Goal: Task Accomplishment & Management: Manage account settings

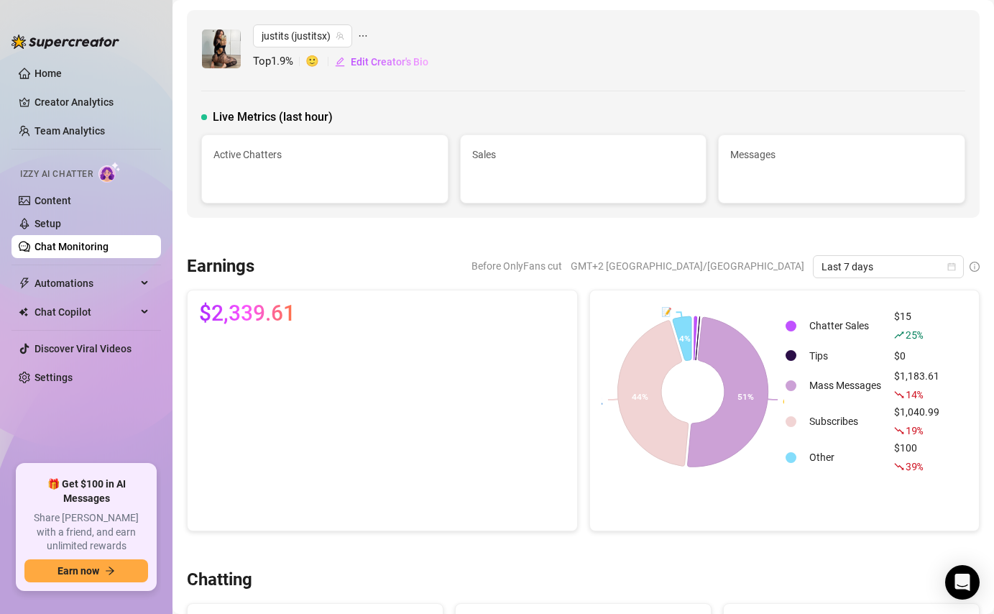
scroll to position [528, 0]
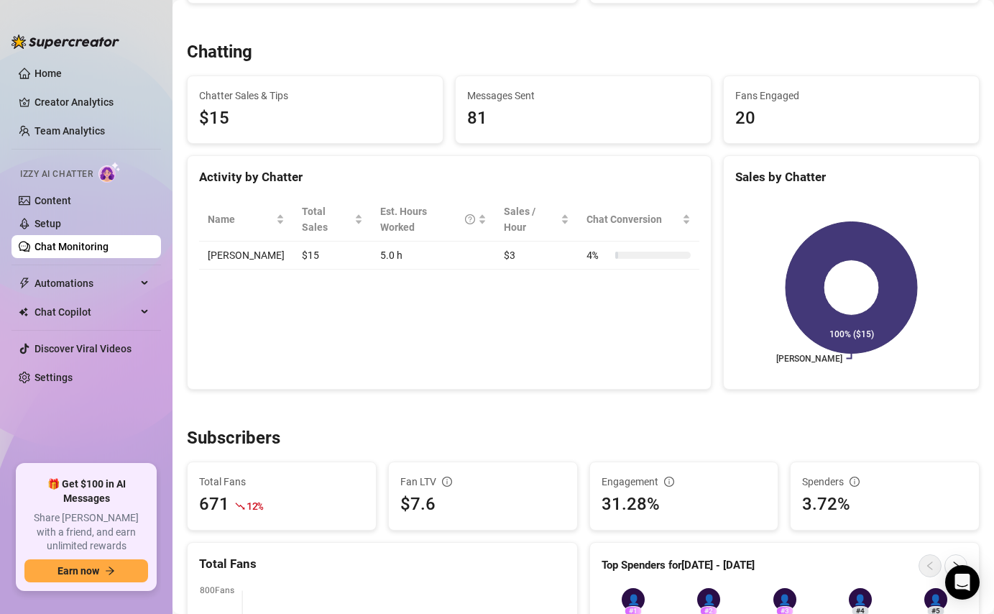
click at [61, 220] on link "Setup" at bounding box center [48, 224] width 27 height 12
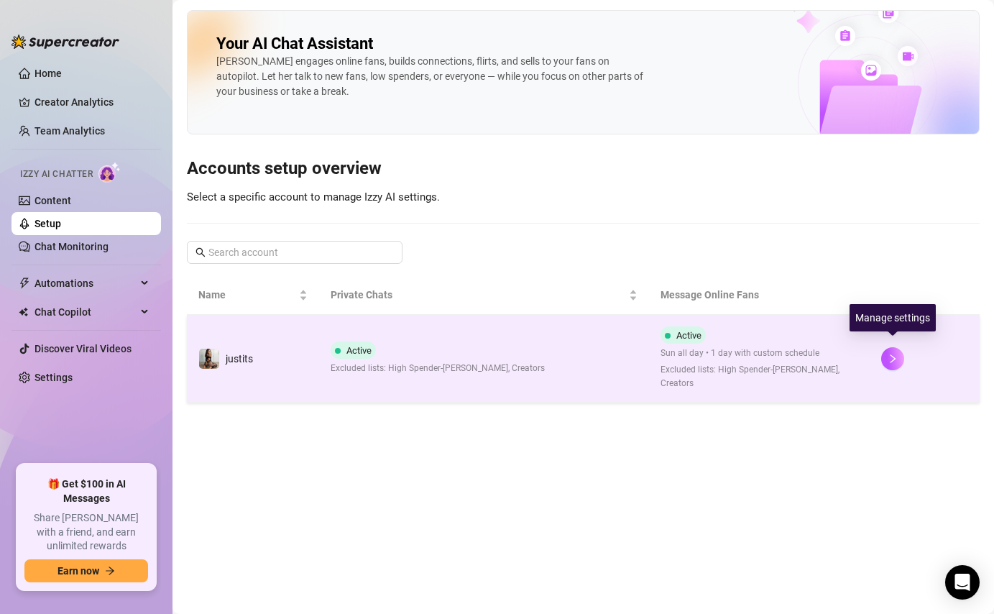
click at [907, 347] on div at bounding box center [924, 358] width 87 height 23
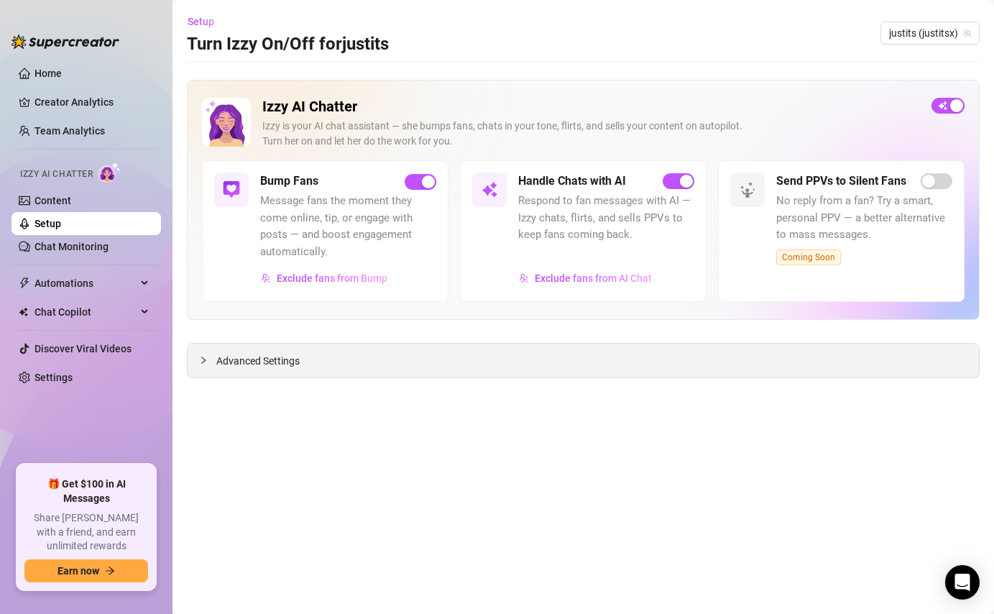
click at [291, 370] on div "Advanced Settings" at bounding box center [584, 361] width 792 height 34
click at [237, 361] on span "Advanced Settings" at bounding box center [257, 361] width 83 height 16
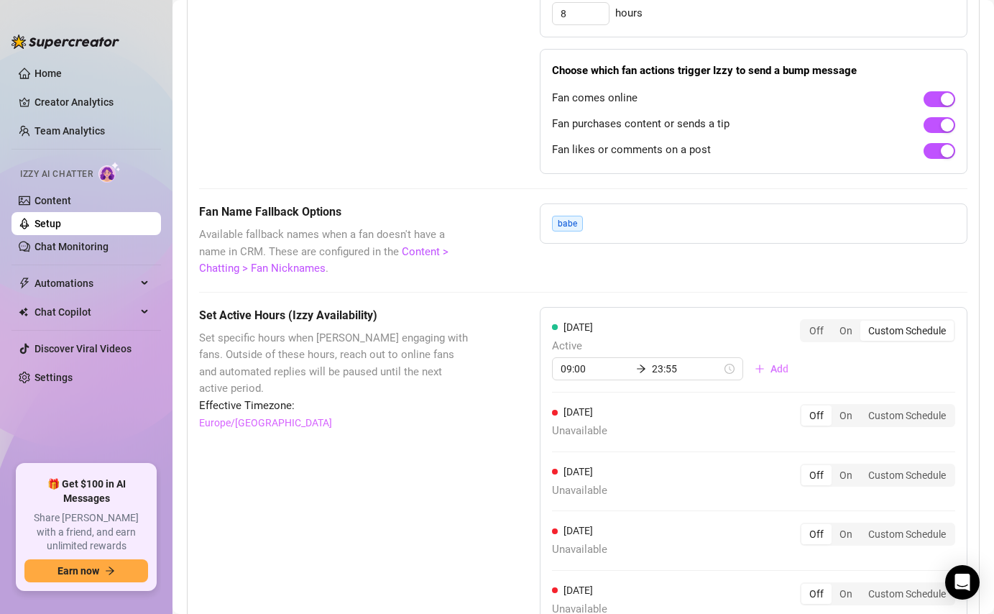
scroll to position [1362, 0]
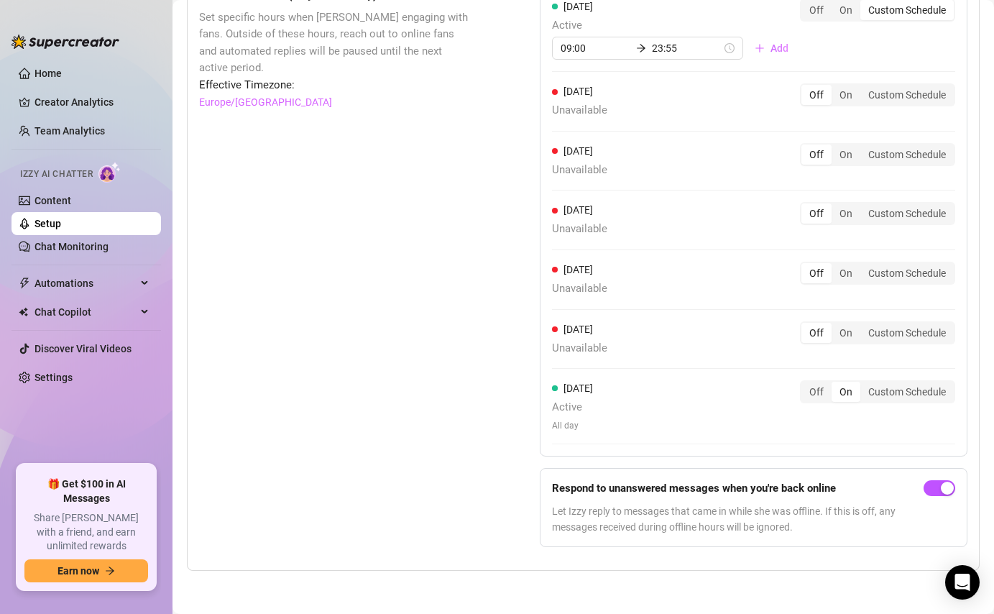
click at [825, 396] on div "Off" at bounding box center [817, 392] width 30 height 20
click at [805, 384] on input "Off" at bounding box center [805, 384] width 0 height 0
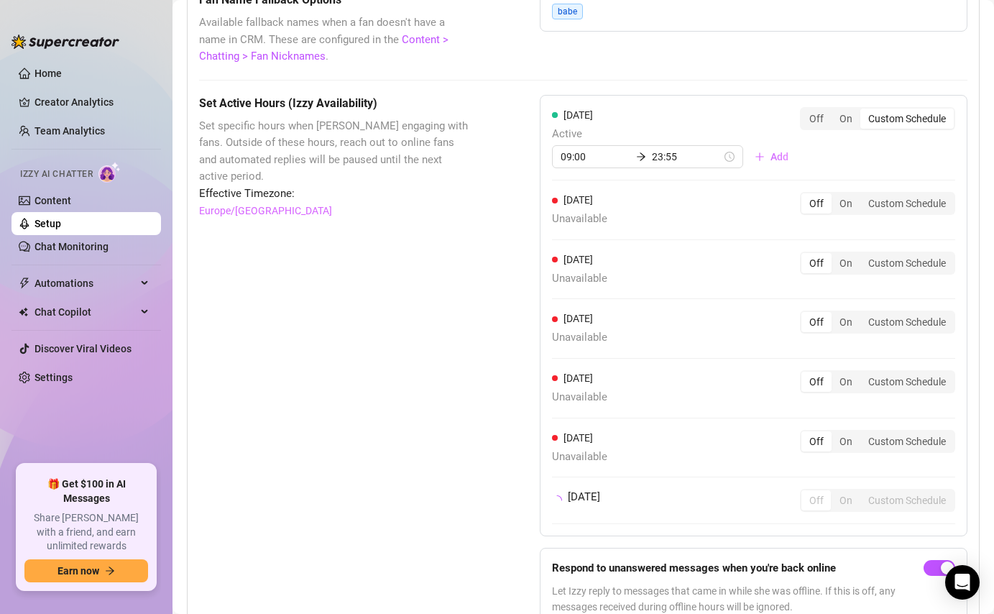
scroll to position [1227, 0]
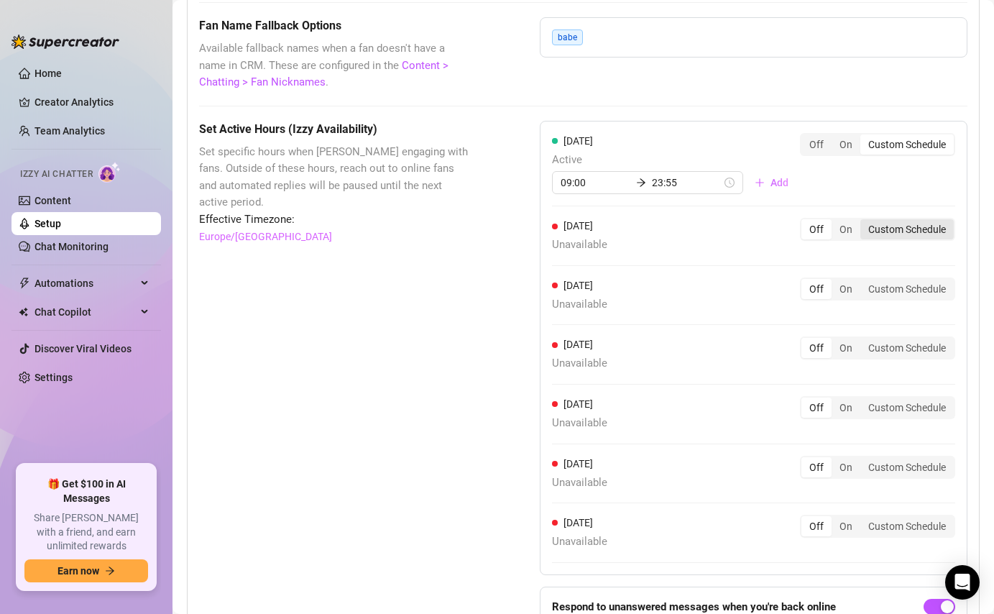
click at [866, 231] on div "Custom Schedule" at bounding box center [907, 229] width 93 height 20
click at [864, 221] on input "Custom Schedule" at bounding box center [864, 221] width 0 height 0
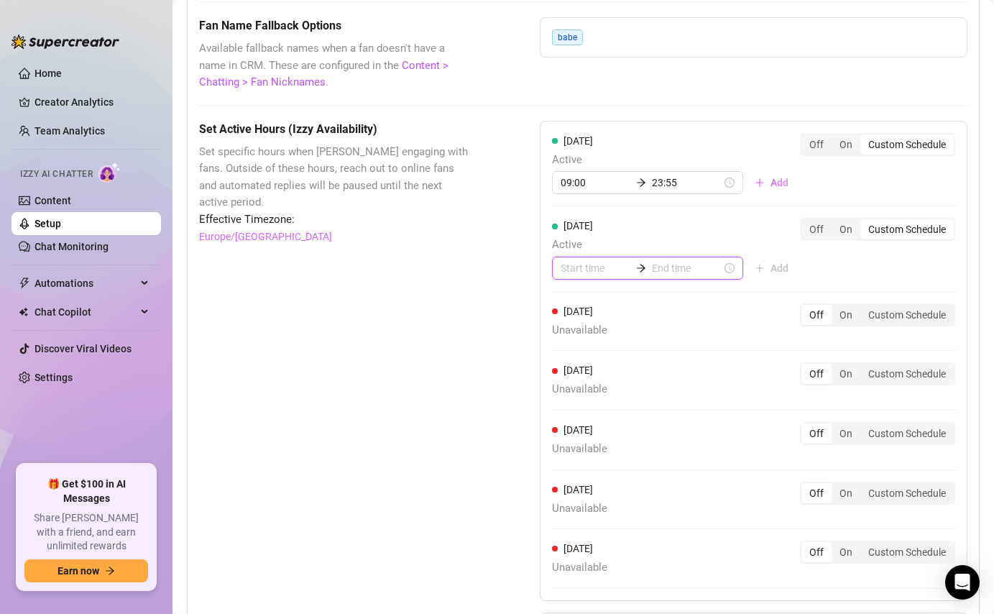
click at [573, 274] on input at bounding box center [596, 268] width 70 height 16
click at [573, 403] on div "09" at bounding box center [572, 402] width 35 height 20
type input "09:00"
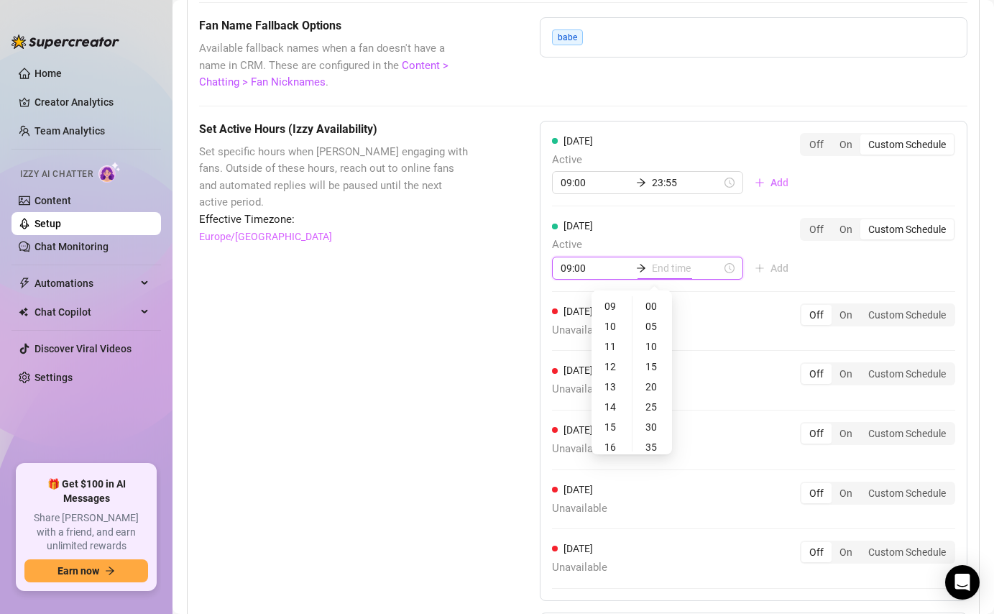
click at [654, 274] on input at bounding box center [687, 268] width 70 height 16
type input "09:10"
type input "12:00"
click at [614, 310] on div "23" at bounding box center [612, 306] width 35 height 20
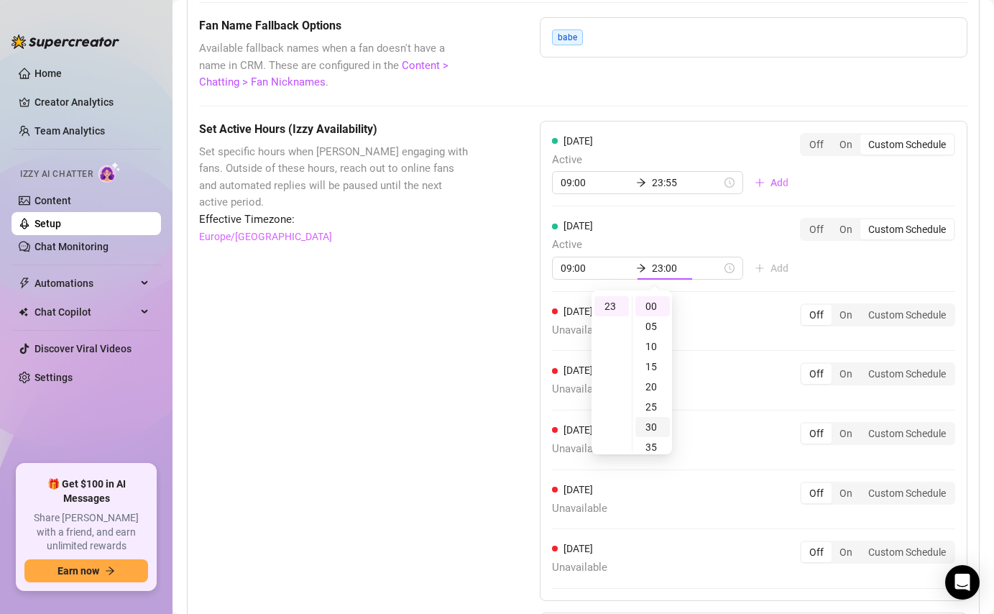
scroll to position [221, 0]
type input "23:55"
click at [649, 312] on div "55" at bounding box center [653, 306] width 35 height 20
click at [902, 284] on div "[DATE] Active 09:00 23:55 Add Off On Custom Schedule [DATE] Active 09:00 23:55 …" at bounding box center [754, 361] width 428 height 480
click at [928, 311] on div "Custom Schedule" at bounding box center [907, 315] width 93 height 20
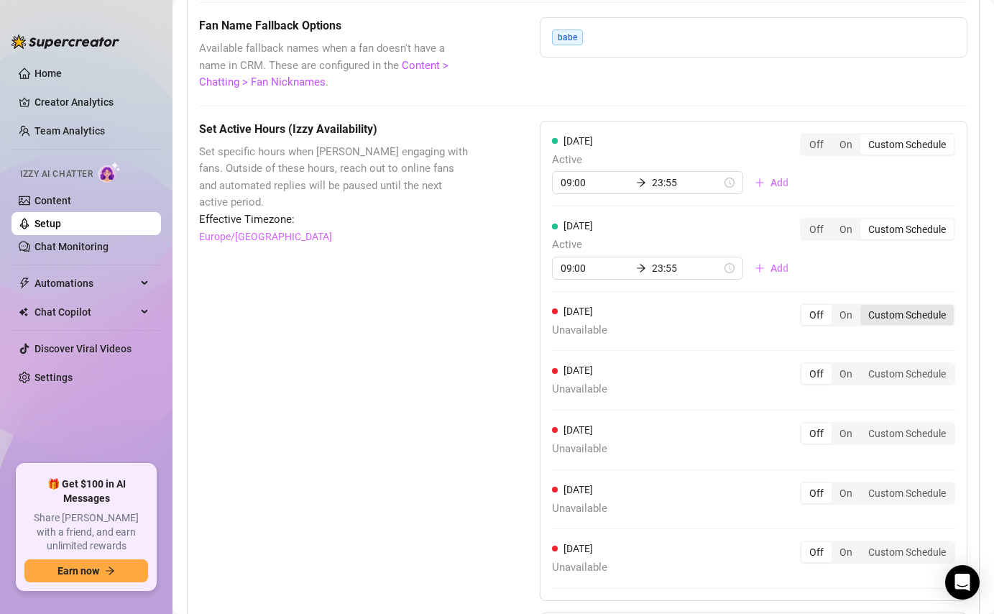
click at [864, 307] on input "Custom Schedule" at bounding box center [864, 307] width 0 height 0
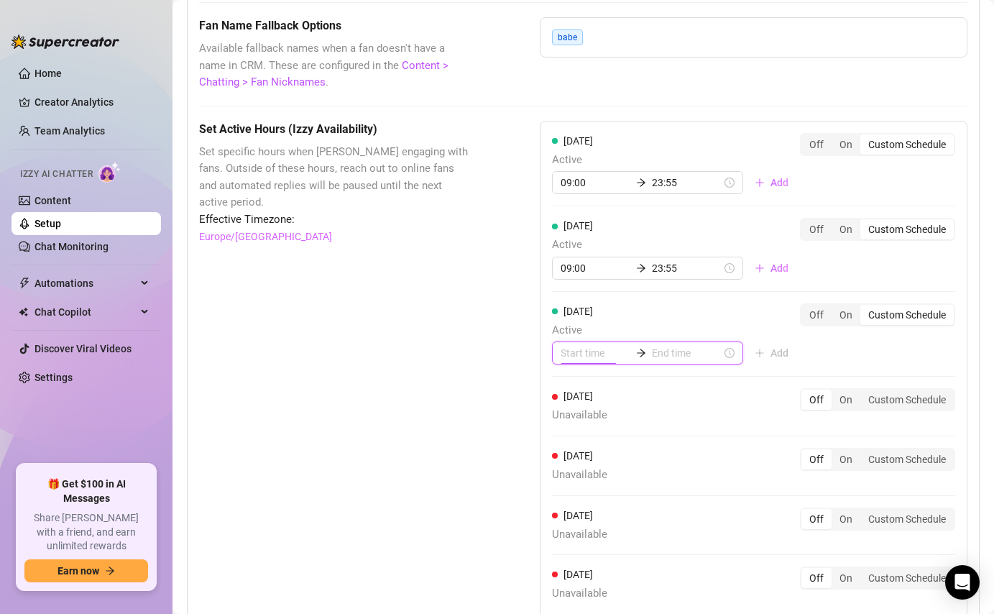
click at [581, 354] on input at bounding box center [596, 353] width 70 height 16
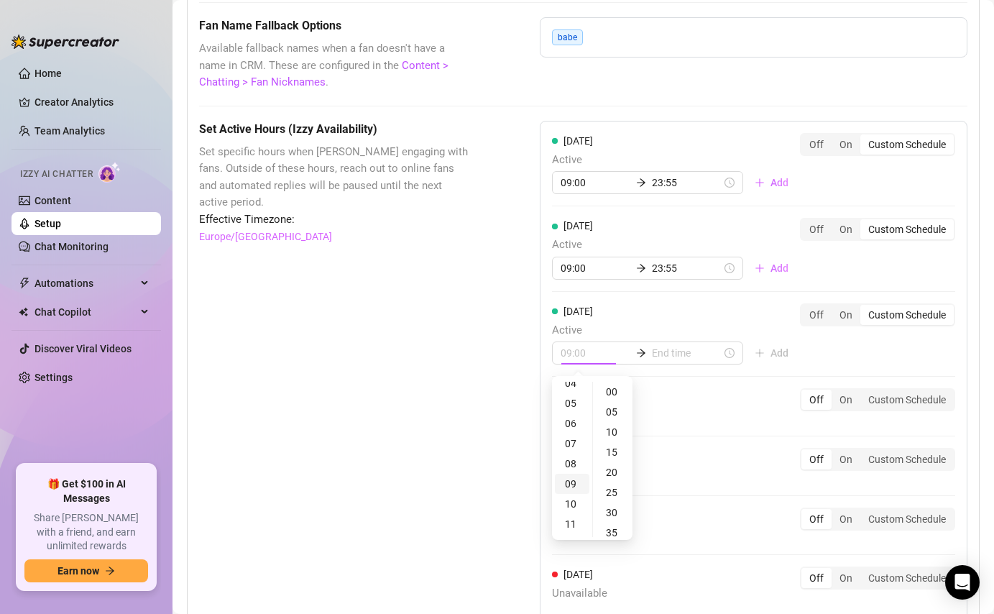
click at [574, 476] on div "09" at bounding box center [572, 484] width 35 height 20
type input "09:00"
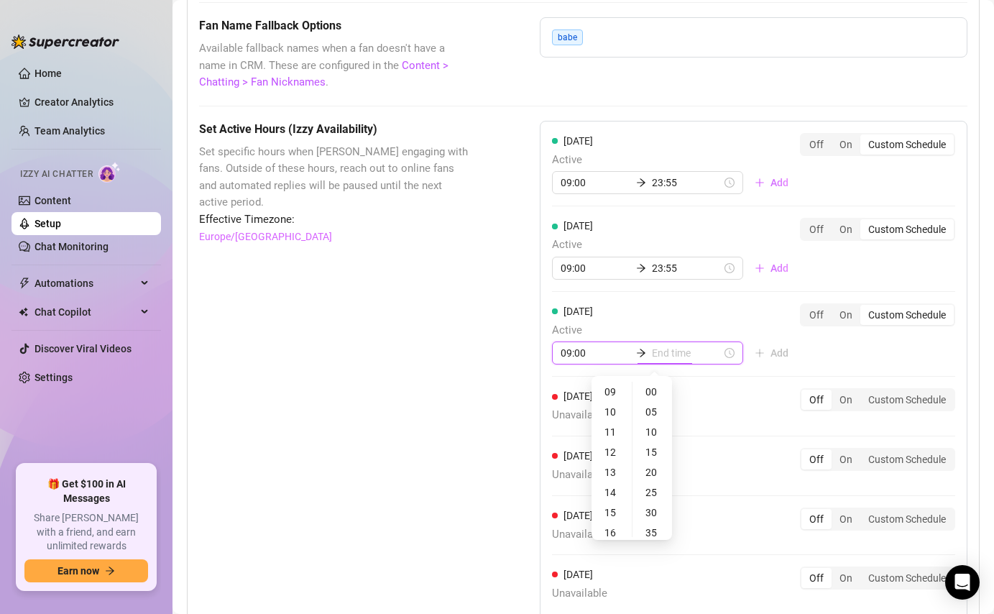
drag, startPoint x: 660, startPoint y: 360, endPoint x: 644, endPoint y: 371, distance: 19.1
click at [660, 360] on input at bounding box center [687, 353] width 70 height 16
type input "11:00"
type input "21:00"
click at [612, 469] on div "23" at bounding box center [612, 465] width 35 height 20
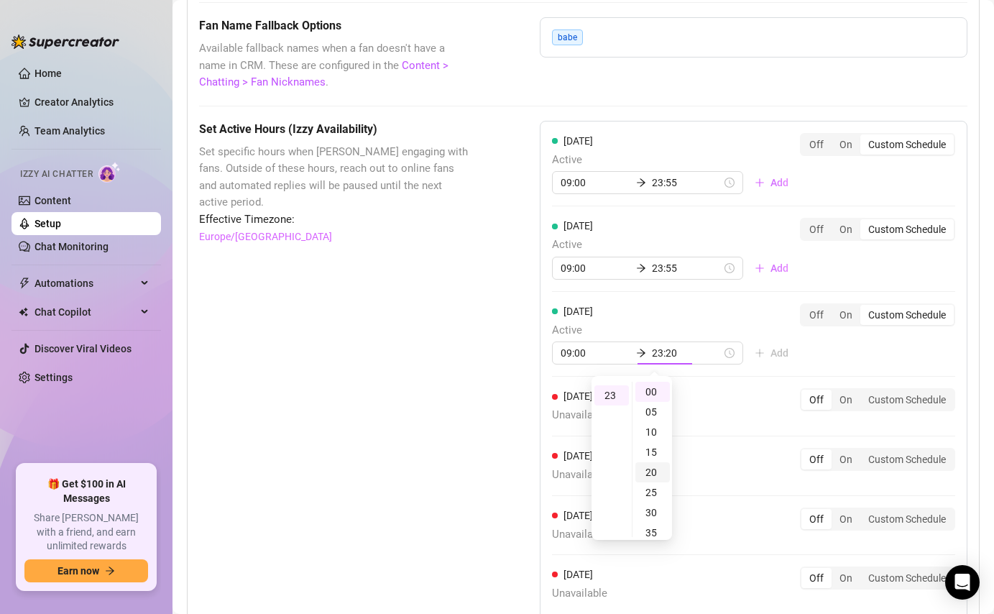
scroll to position [463, 0]
type input "23:55"
click at [654, 421] on div "55" at bounding box center [653, 423] width 35 height 20
click at [827, 365] on div "[DATE] Active 09:00 23:55 Add Off On Custom Schedule [DATE] Active 09:00 23:55 …" at bounding box center [754, 374] width 428 height 506
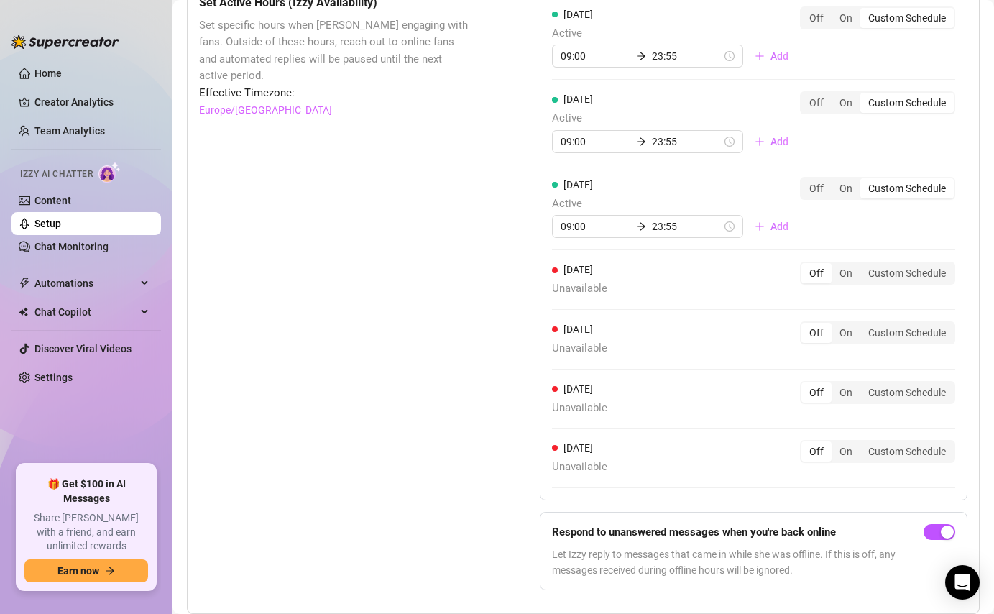
scroll to position [1375, 0]
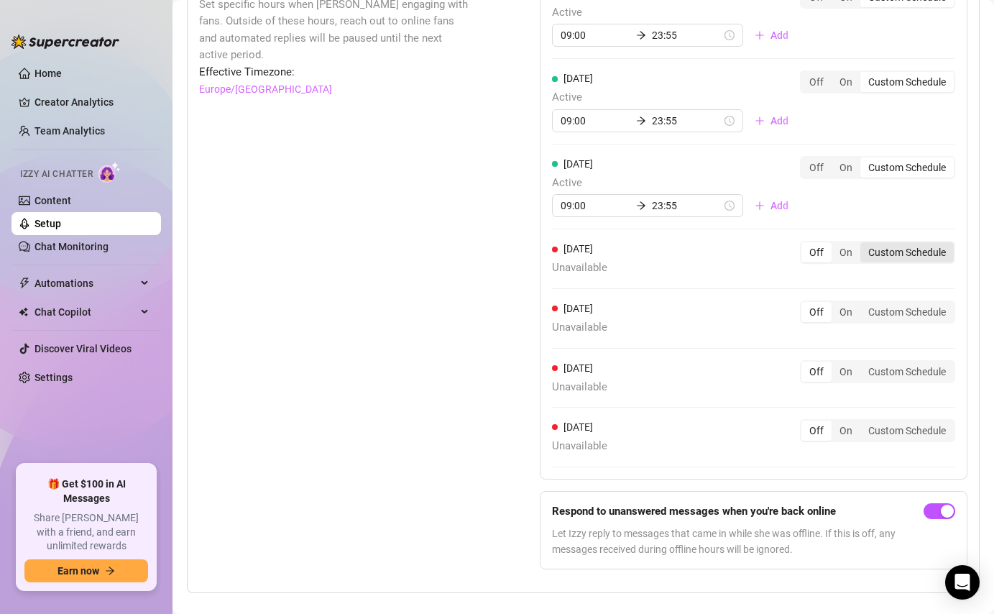
click at [889, 260] on div "Custom Schedule" at bounding box center [907, 252] width 93 height 20
click at [864, 244] on input "Custom Schedule" at bounding box center [864, 244] width 0 height 0
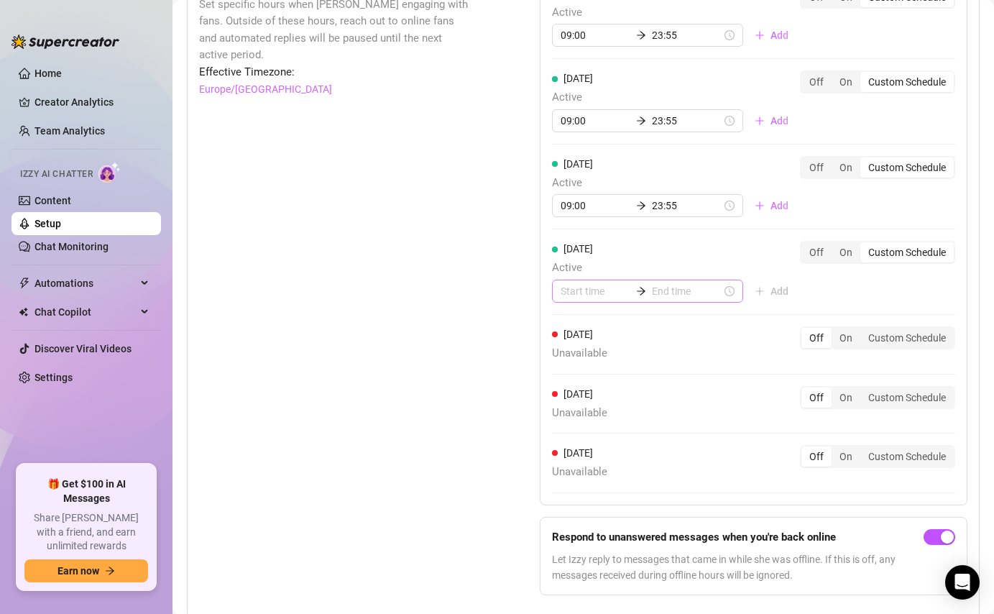
scroll to position [1378, 0]
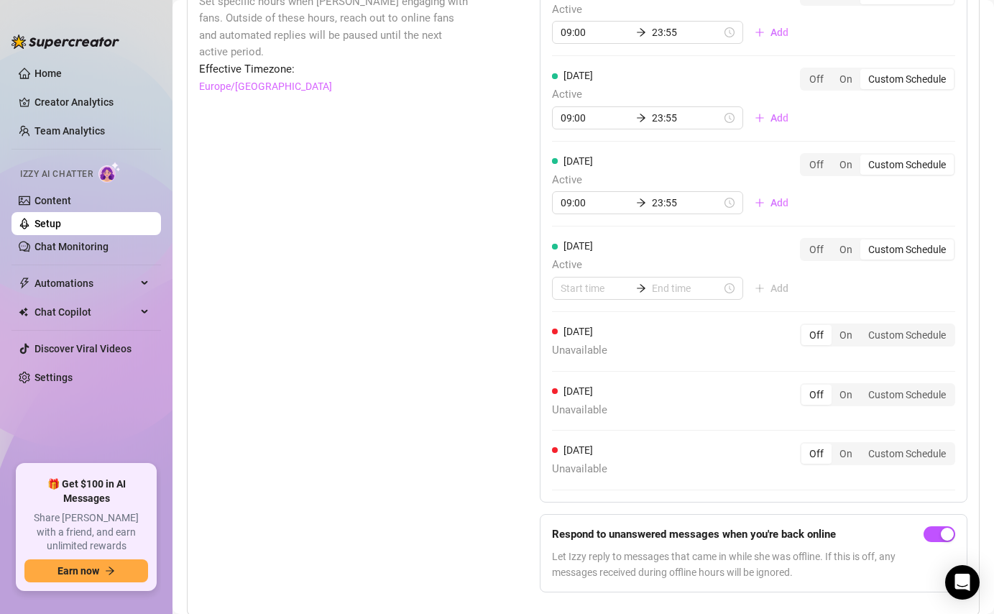
click at [605, 301] on div "[DATE] Active Add Off On Custom Schedule" at bounding box center [753, 275] width 403 height 74
click at [594, 297] on div at bounding box center [647, 288] width 191 height 23
click at [583, 292] on input at bounding box center [596, 288] width 70 height 16
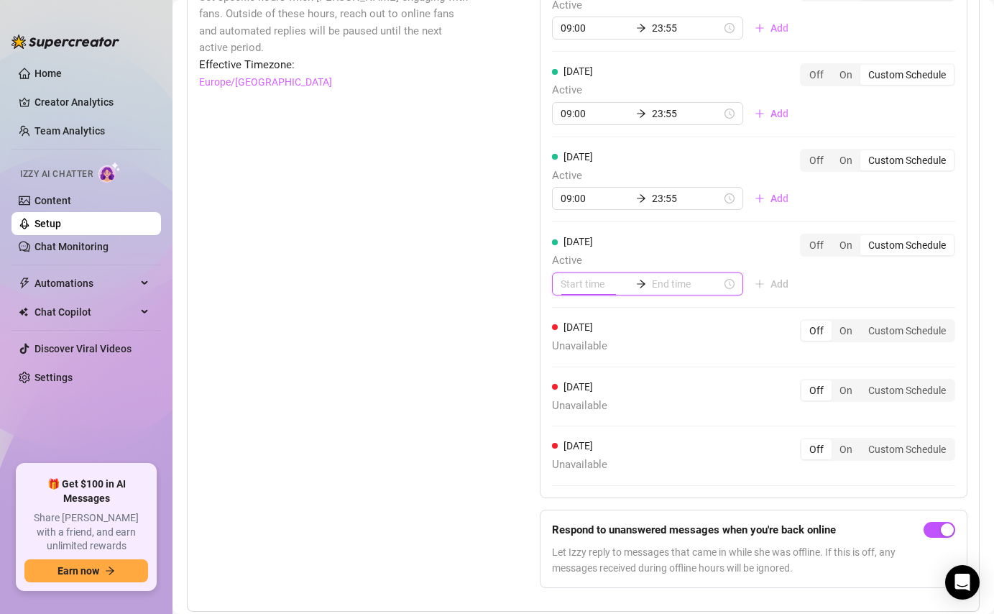
click at [595, 292] on input at bounding box center [596, 284] width 70 height 16
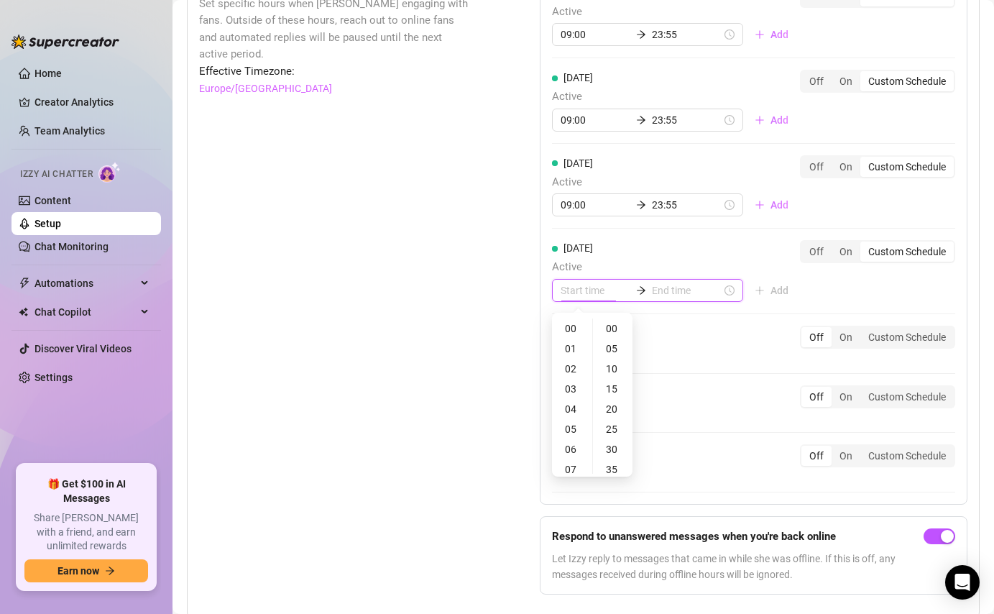
click at [572, 288] on input at bounding box center [596, 291] width 70 height 16
click at [572, 395] on div "09" at bounding box center [572, 401] width 35 height 20
type input "09:00"
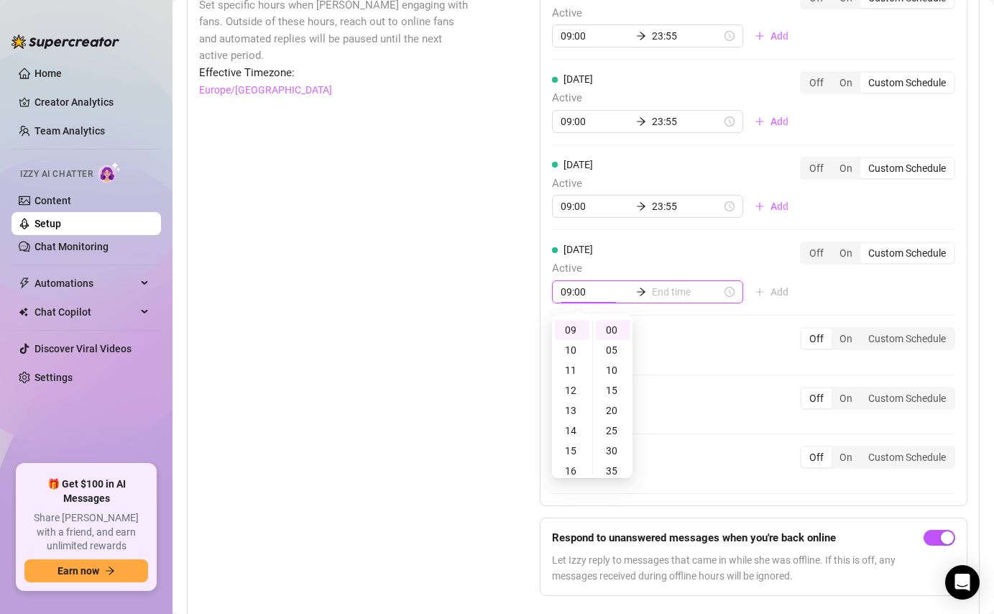
click at [655, 293] on input at bounding box center [687, 292] width 70 height 16
type input "09:05"
type input "09:10"
type input "11:00"
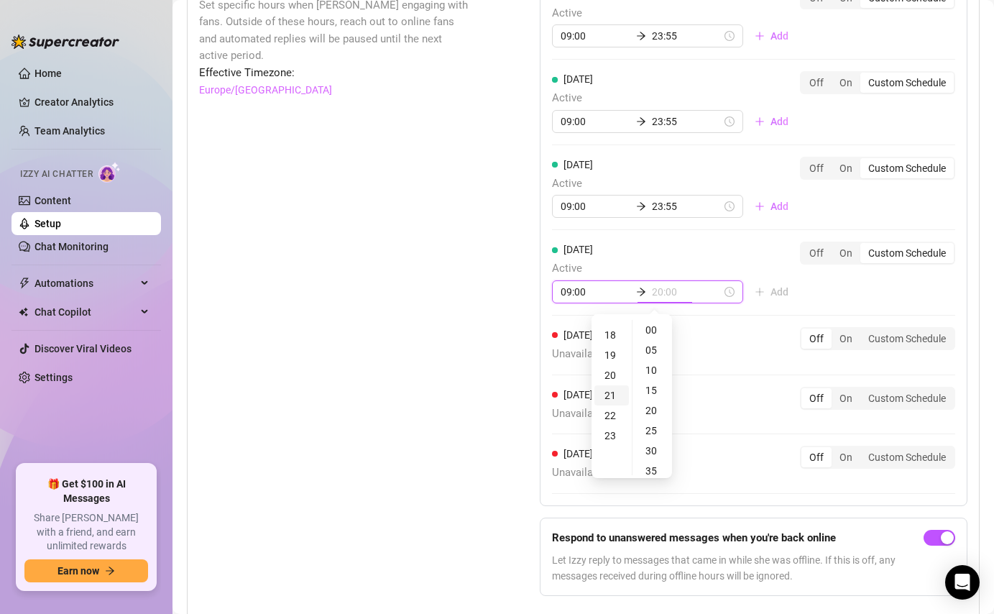
type input "21:00"
click at [610, 375] on div "23" at bounding box center [612, 369] width 35 height 20
type input "23:55"
click at [655, 334] on div "55" at bounding box center [653, 330] width 35 height 20
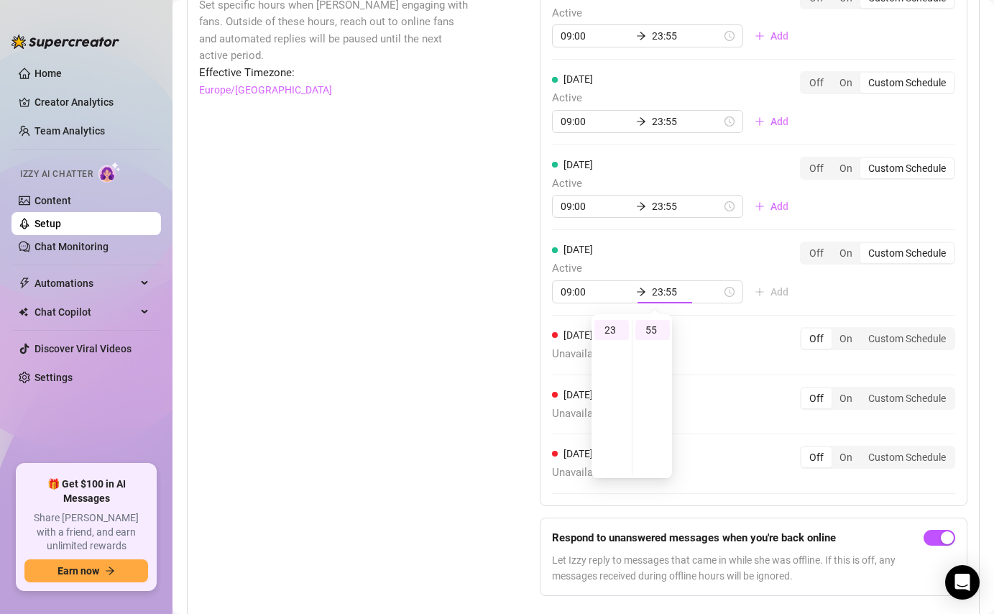
click at [806, 300] on div "[DATE] Active 09:00 23:55 Add Off On Custom Schedule [DATE] Active 09:00 23:55 …" at bounding box center [754, 240] width 428 height 532
click at [906, 344] on div "Custom Schedule" at bounding box center [907, 339] width 93 height 20
click at [864, 331] on input "Custom Schedule" at bounding box center [864, 331] width 0 height 0
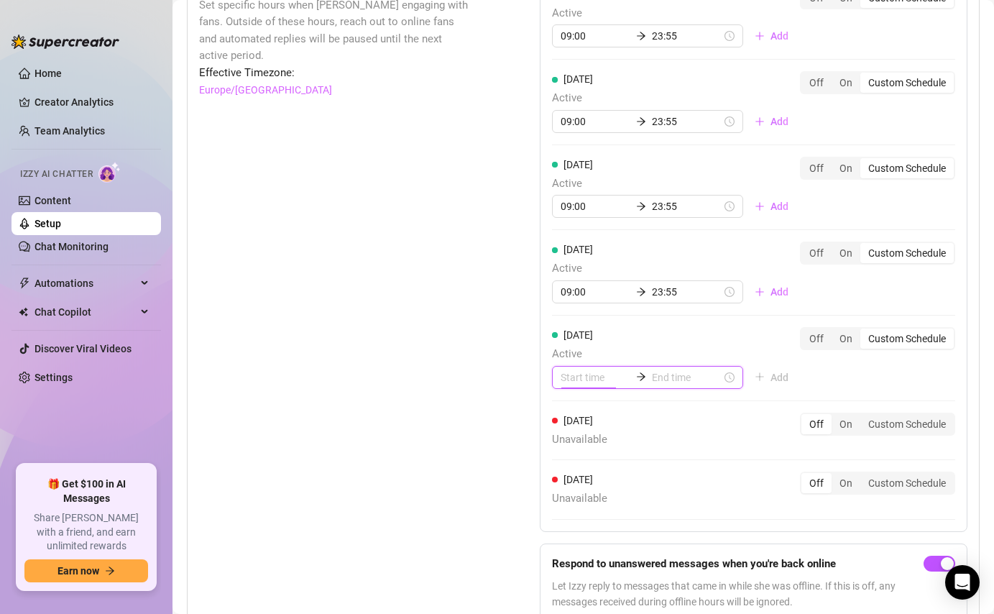
click at [577, 372] on input at bounding box center [596, 378] width 70 height 16
type input "01:00"
click at [571, 515] on div "09" at bounding box center [572, 515] width 35 height 20
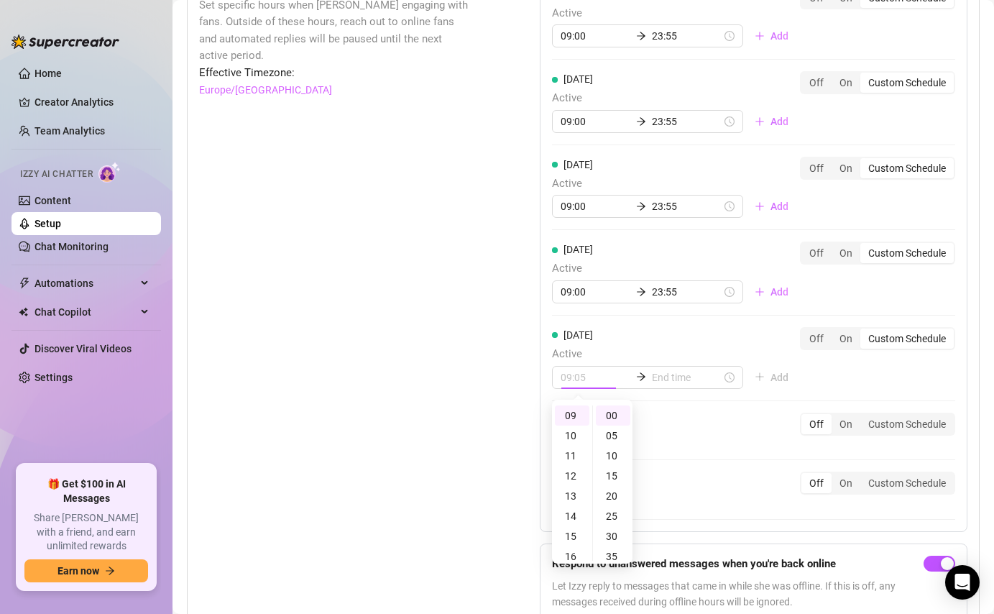
type input "09:00"
drag, startPoint x: 650, startPoint y: 380, endPoint x: 642, endPoint y: 397, distance: 19.0
click at [652, 380] on input at bounding box center [687, 378] width 70 height 16
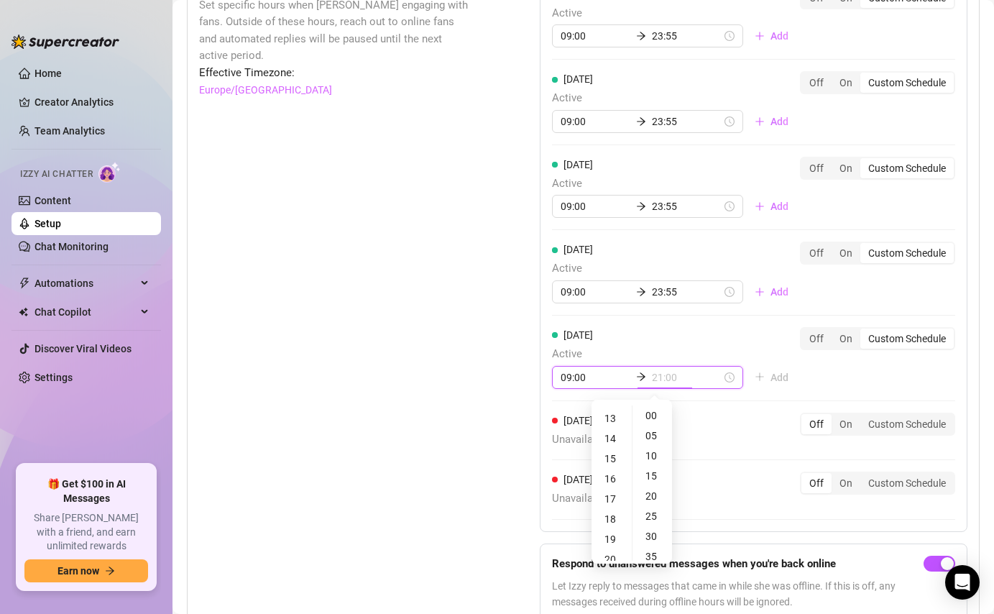
scroll to position [350, 0]
drag, startPoint x: 610, startPoint y: 523, endPoint x: 621, endPoint y: 517, distance: 12.9
click at [609, 523] on div "23" at bounding box center [612, 528] width 35 height 20
type input "23:55"
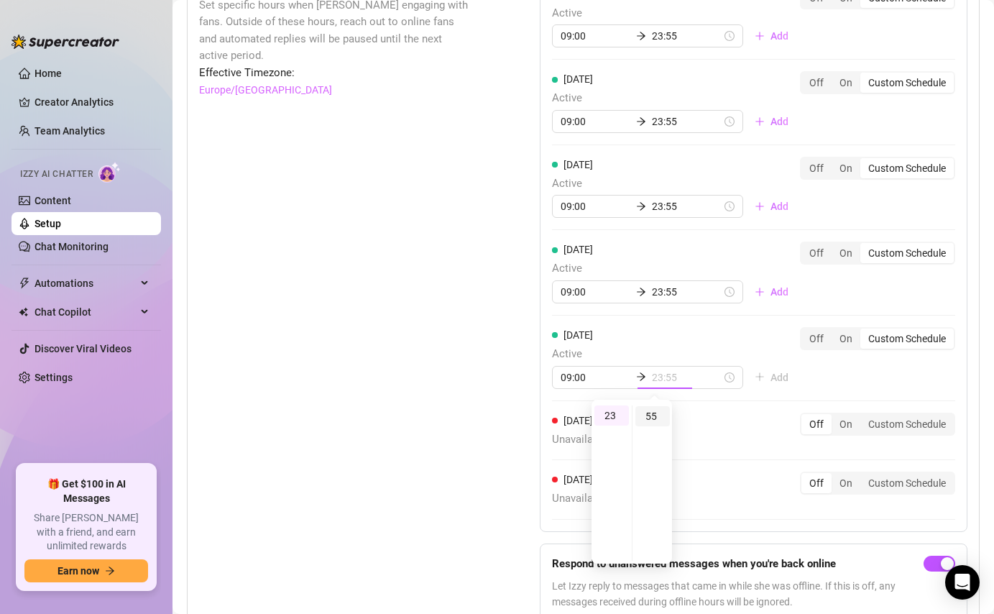
click at [659, 423] on div "55" at bounding box center [653, 416] width 35 height 20
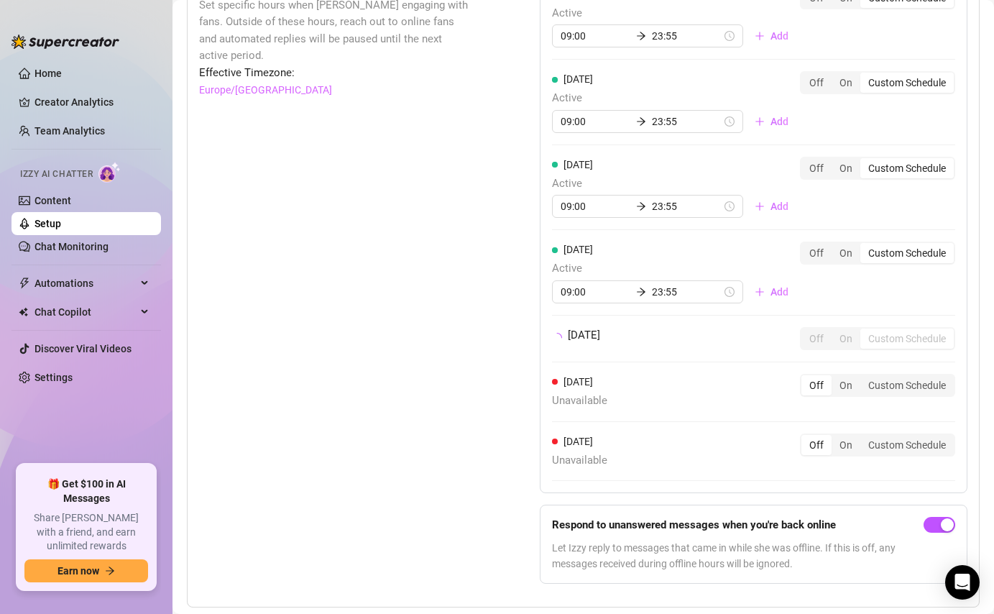
click at [863, 381] on div "[DATE] Active 09:00 23:55 Add Off On Custom Schedule [DATE] Active 09:00 23:55 …" at bounding box center [754, 233] width 428 height 519
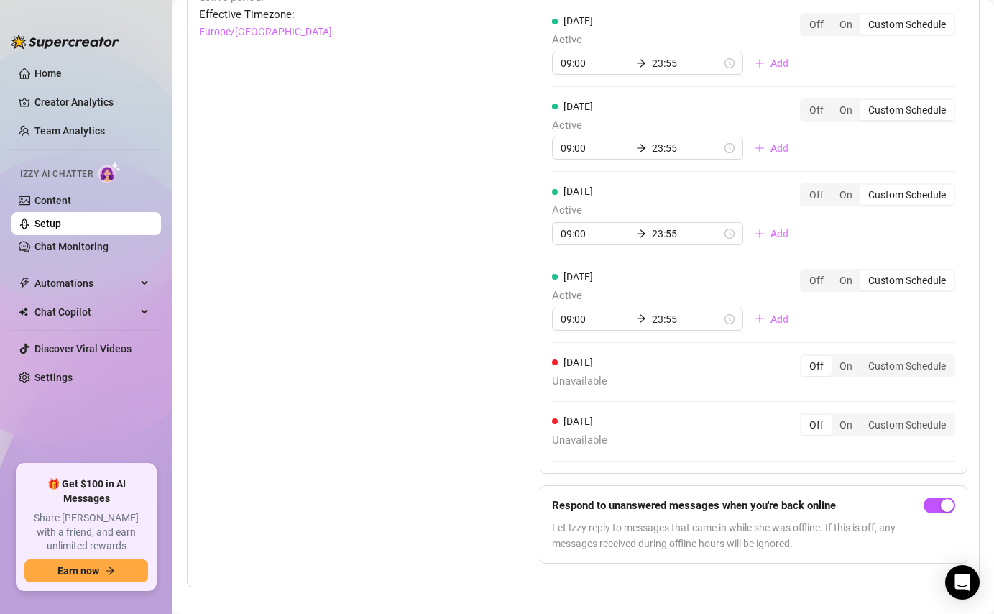
scroll to position [1449, 0]
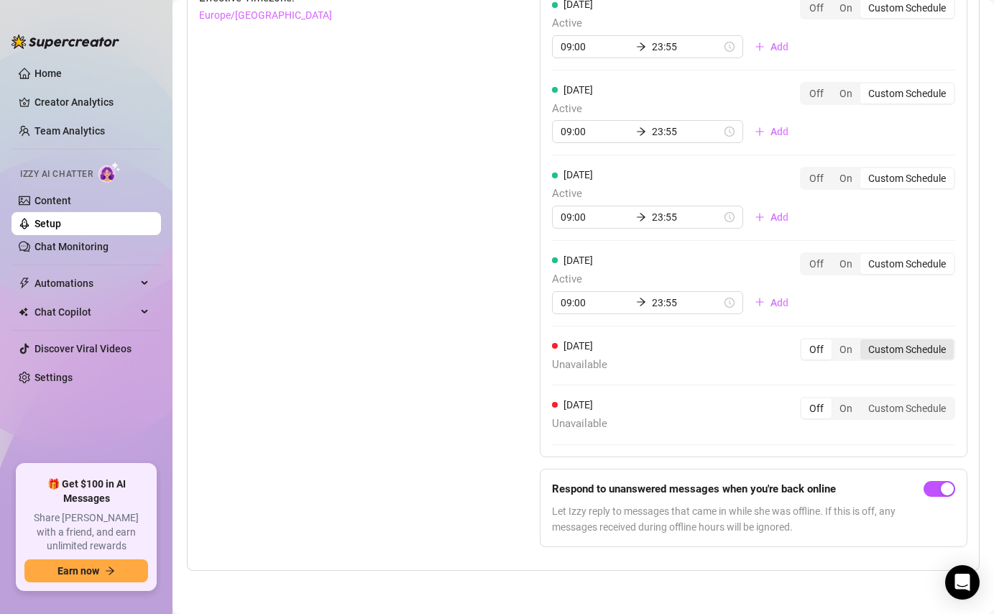
click at [917, 353] on div "Custom Schedule" at bounding box center [907, 349] width 93 height 20
click at [864, 342] on input "Custom Schedule" at bounding box center [864, 342] width 0 height 0
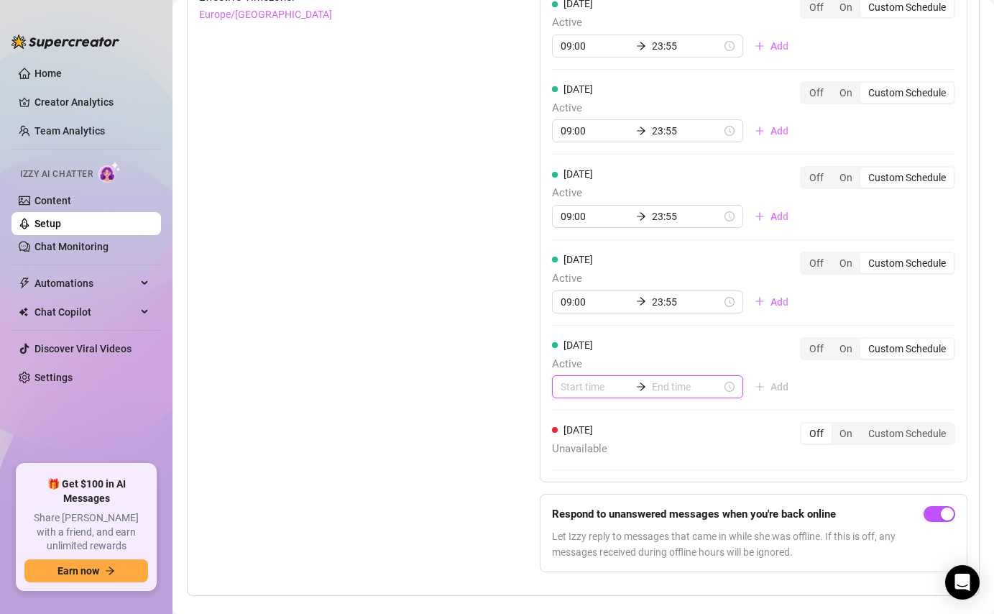
click at [600, 389] on input at bounding box center [596, 387] width 70 height 16
type input "00:05"
type input "03:00"
click at [574, 546] on div "09" at bounding box center [572, 554] width 35 height 20
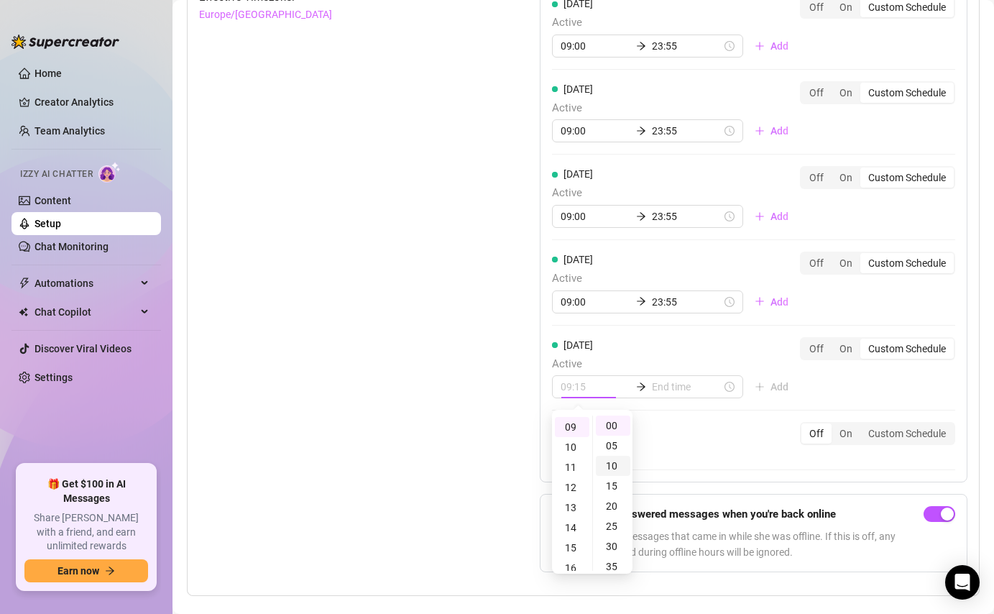
scroll to position [181, 0]
type input "09:00"
click at [652, 382] on input at bounding box center [687, 387] width 70 height 16
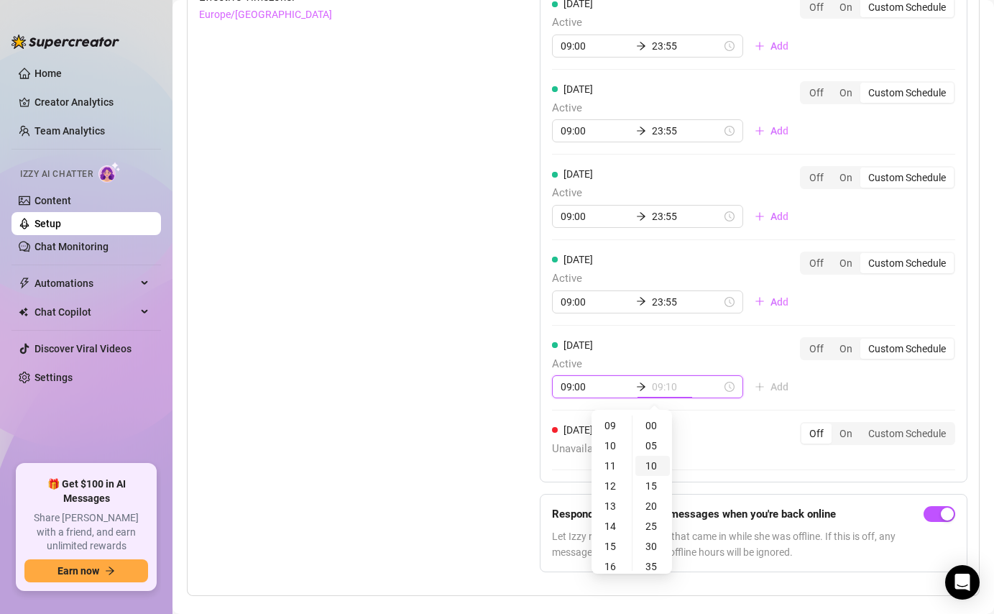
scroll to position [162, 0]
type input "09:45"
click at [610, 533] on div "23" at bounding box center [612, 534] width 35 height 20
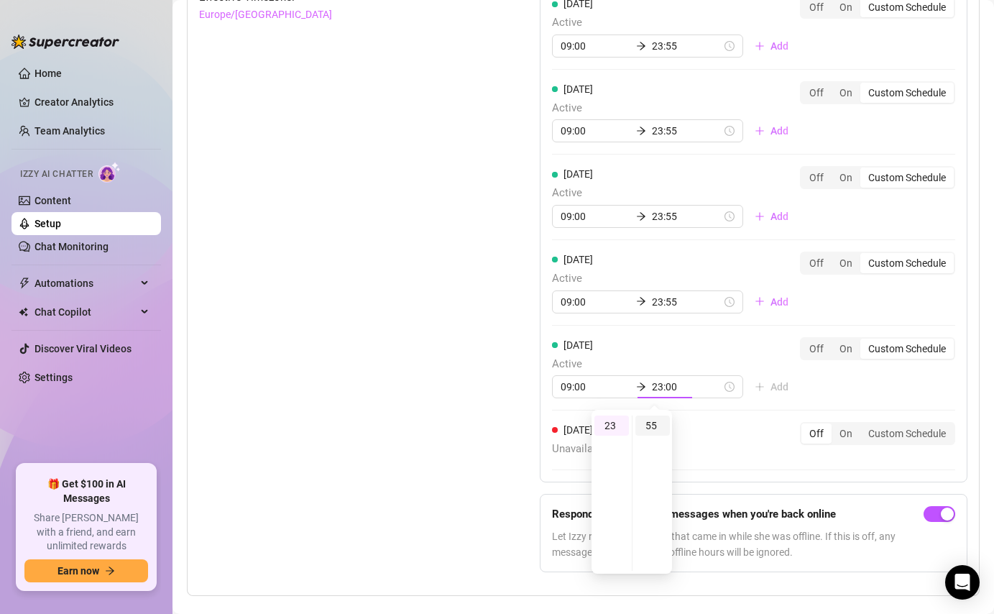
type input "23:55"
click at [656, 433] on div "55" at bounding box center [653, 426] width 35 height 20
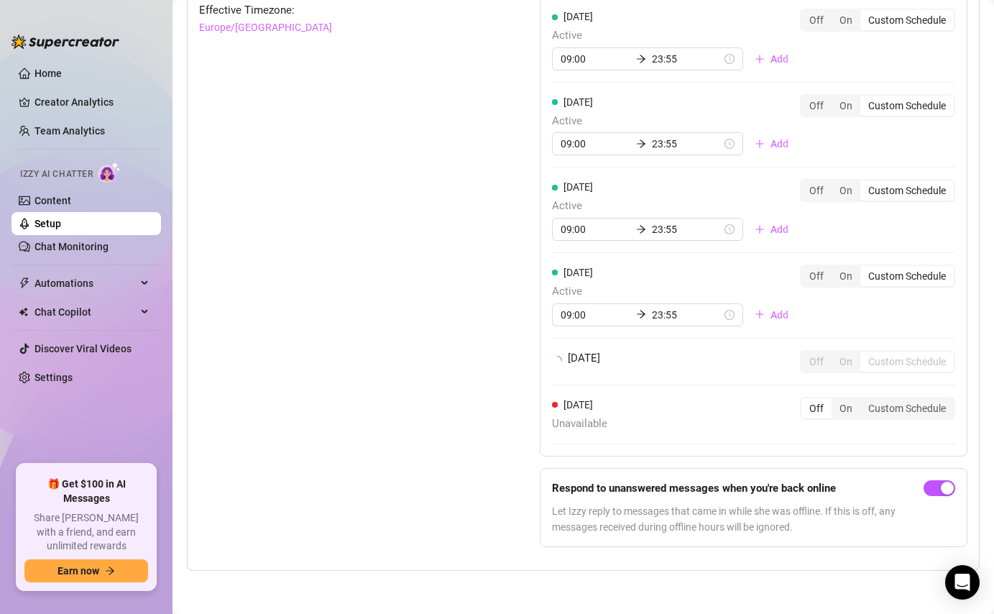
click at [889, 379] on div "[DATE] Off On Custom Schedule" at bounding box center [753, 367] width 403 height 35
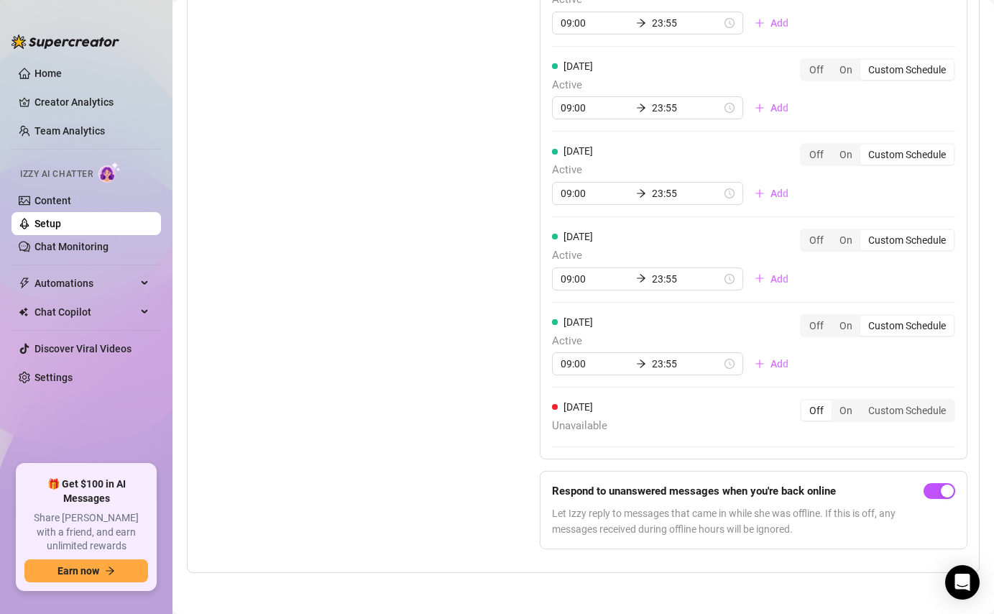
scroll to position [1473, 0]
drag, startPoint x: 876, startPoint y: 415, endPoint x: 863, endPoint y: 421, distance: 13.8
click at [875, 416] on div "Custom Schedule" at bounding box center [907, 410] width 93 height 20
click at [864, 402] on input "Custom Schedule" at bounding box center [864, 402] width 0 height 0
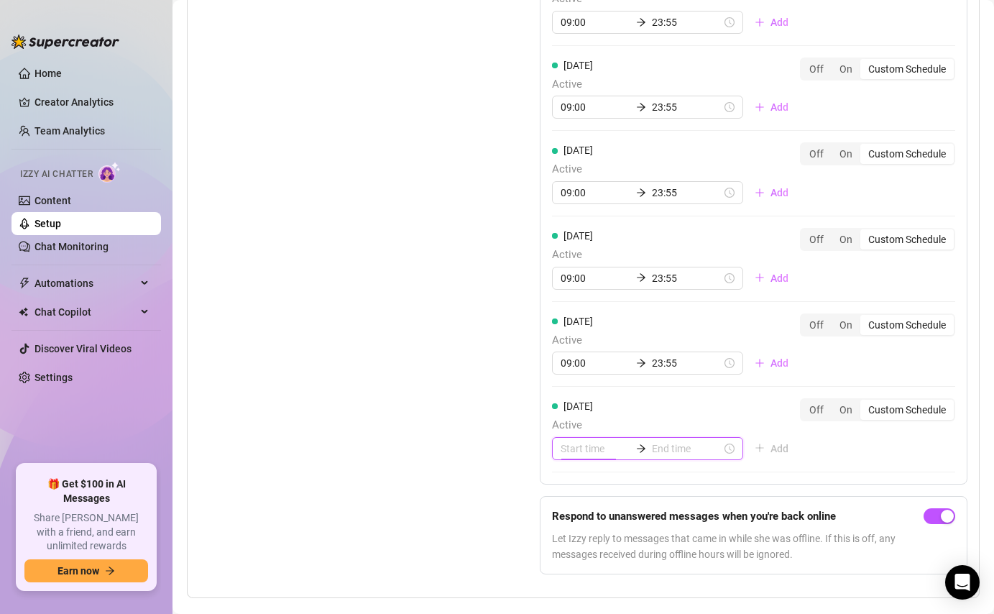
click at [601, 451] on input at bounding box center [596, 449] width 70 height 16
type input "08:00"
click at [581, 402] on div "09" at bounding box center [572, 407] width 35 height 20
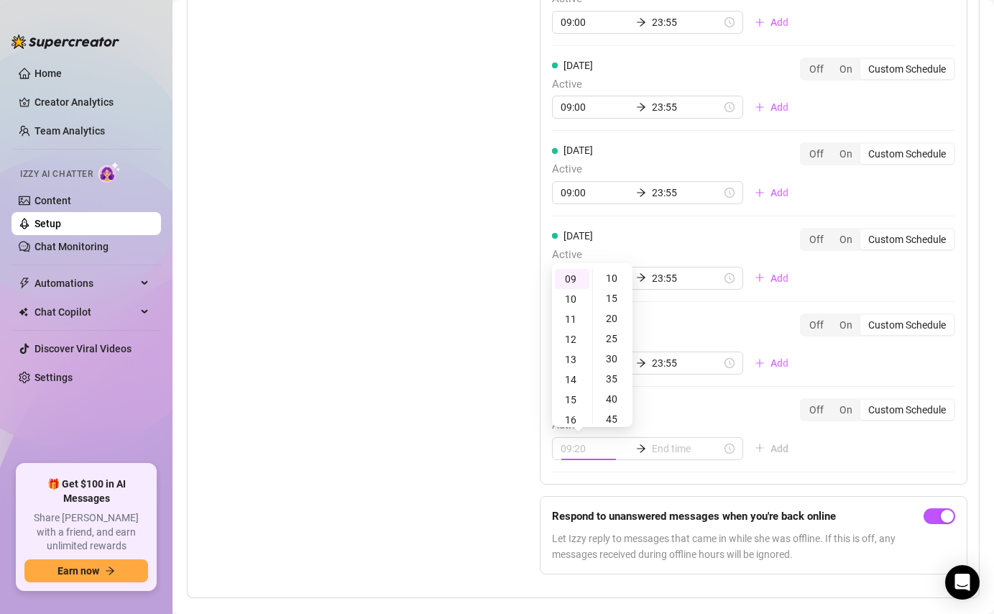
type input "09:00"
click at [658, 442] on input at bounding box center [687, 449] width 70 height 16
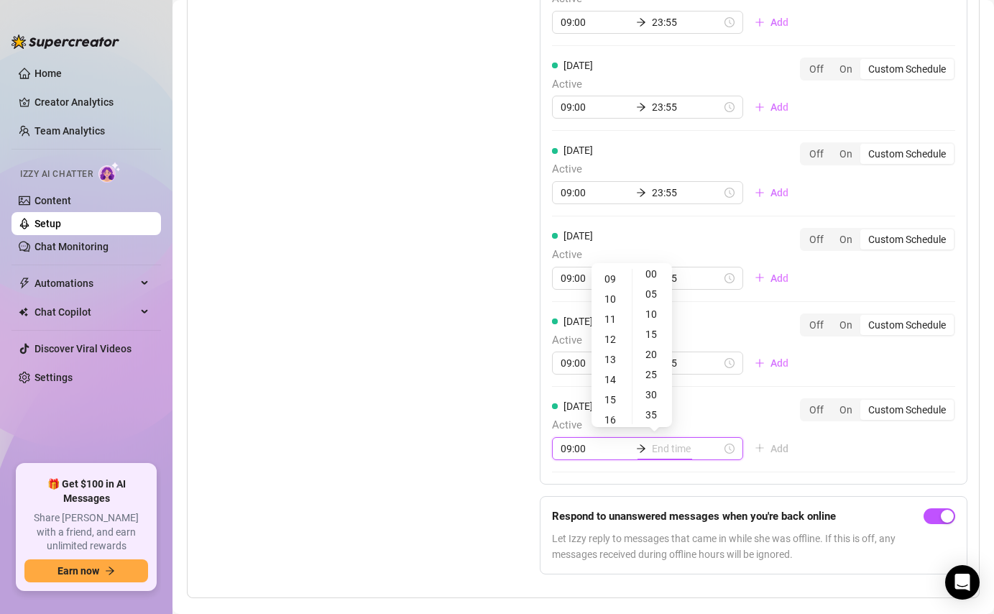
scroll to position [0, 0]
type input "15:00"
type input "09:20"
click at [617, 395] on div "23" at bounding box center [612, 403] width 35 height 20
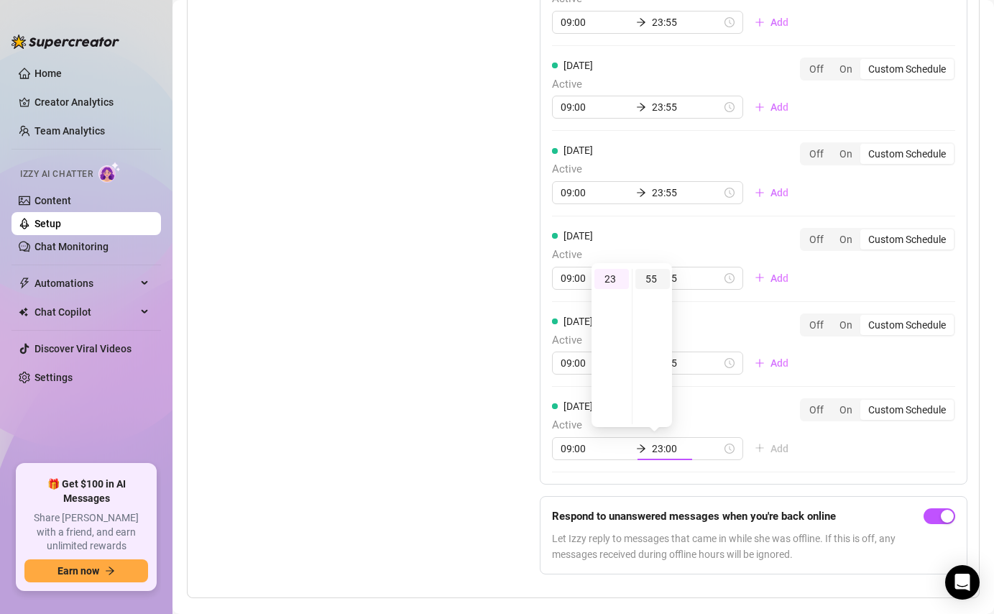
type input "23:55"
drag, startPoint x: 648, startPoint y: 278, endPoint x: 650, endPoint y: 294, distance: 16.0
click at [648, 278] on div "55" at bounding box center [653, 279] width 35 height 20
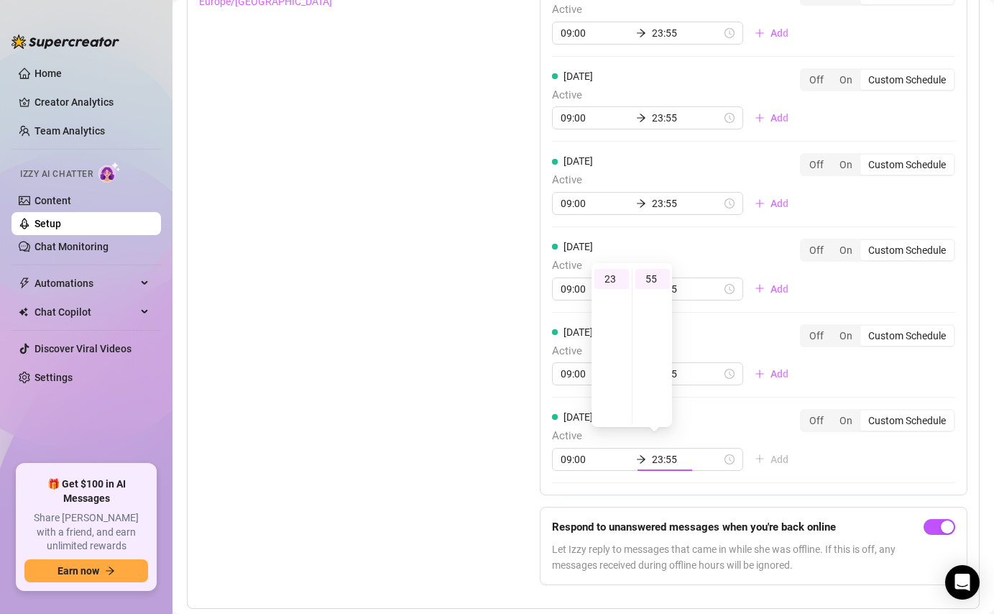
click at [752, 400] on div "[DATE] Active 09:00 23:55 Add Off On Custom Schedule [DATE] Active 09:00 23:55 …" at bounding box center [754, 191] width 428 height 610
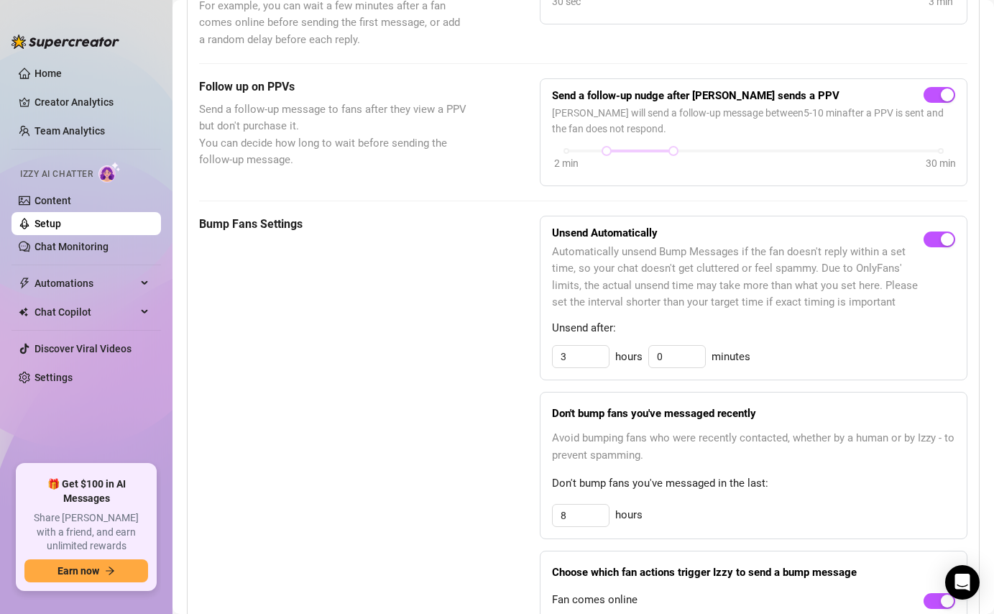
scroll to position [523, 0]
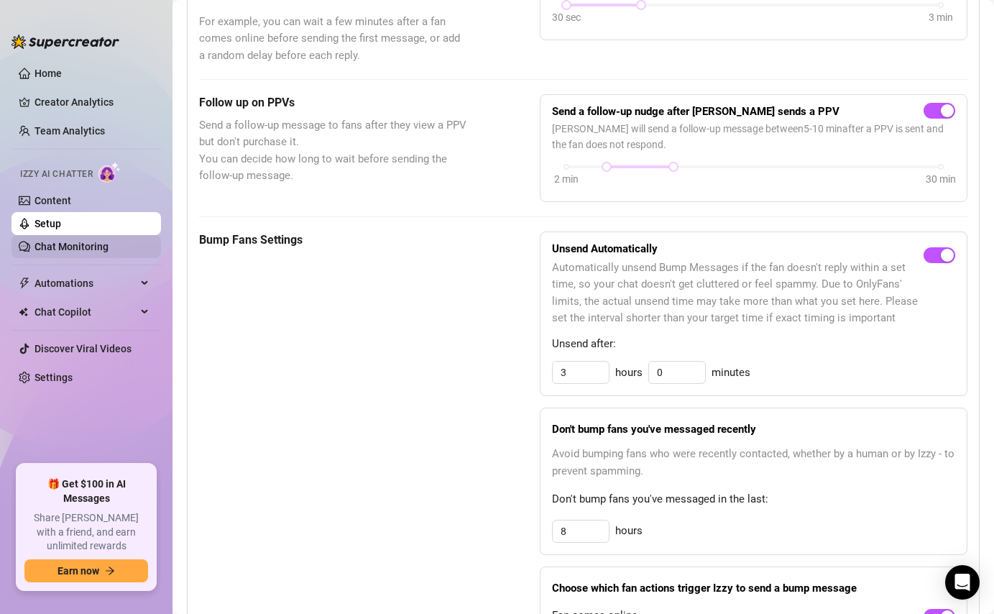
click at [88, 245] on link "Chat Monitoring" at bounding box center [72, 247] width 74 height 12
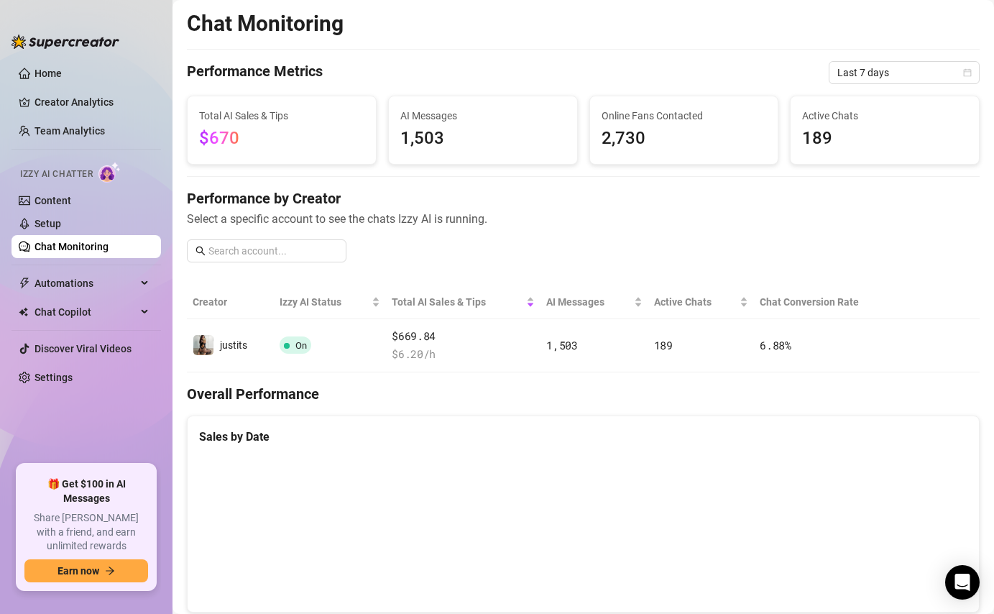
click at [280, 149] on span "$670" at bounding box center [281, 138] width 165 height 27
click at [874, 82] on span "Last 7 days" at bounding box center [905, 73] width 134 height 22
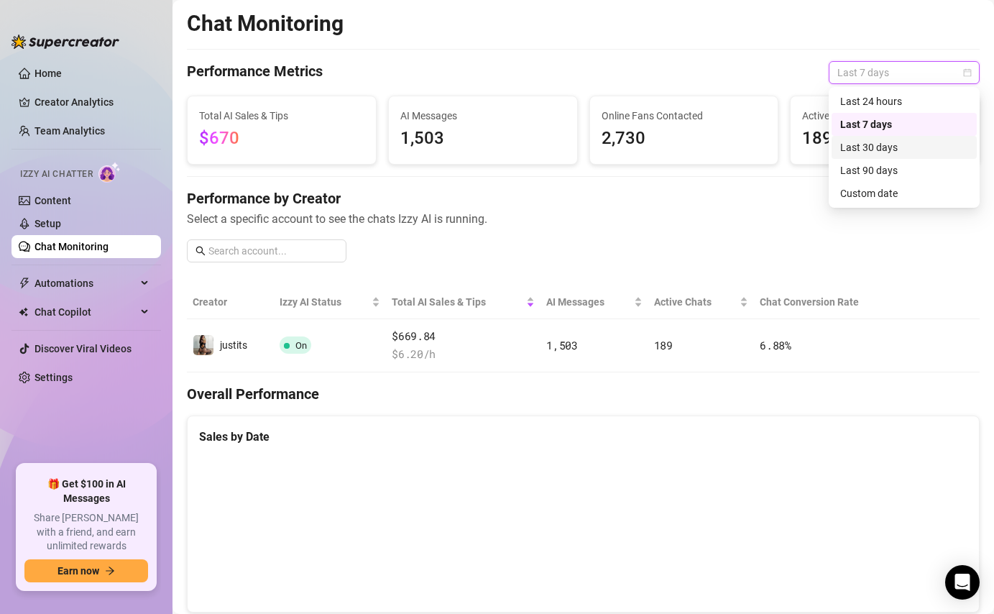
click at [889, 140] on div "Last 30 days" at bounding box center [904, 147] width 128 height 16
